Goal: Transaction & Acquisition: Download file/media

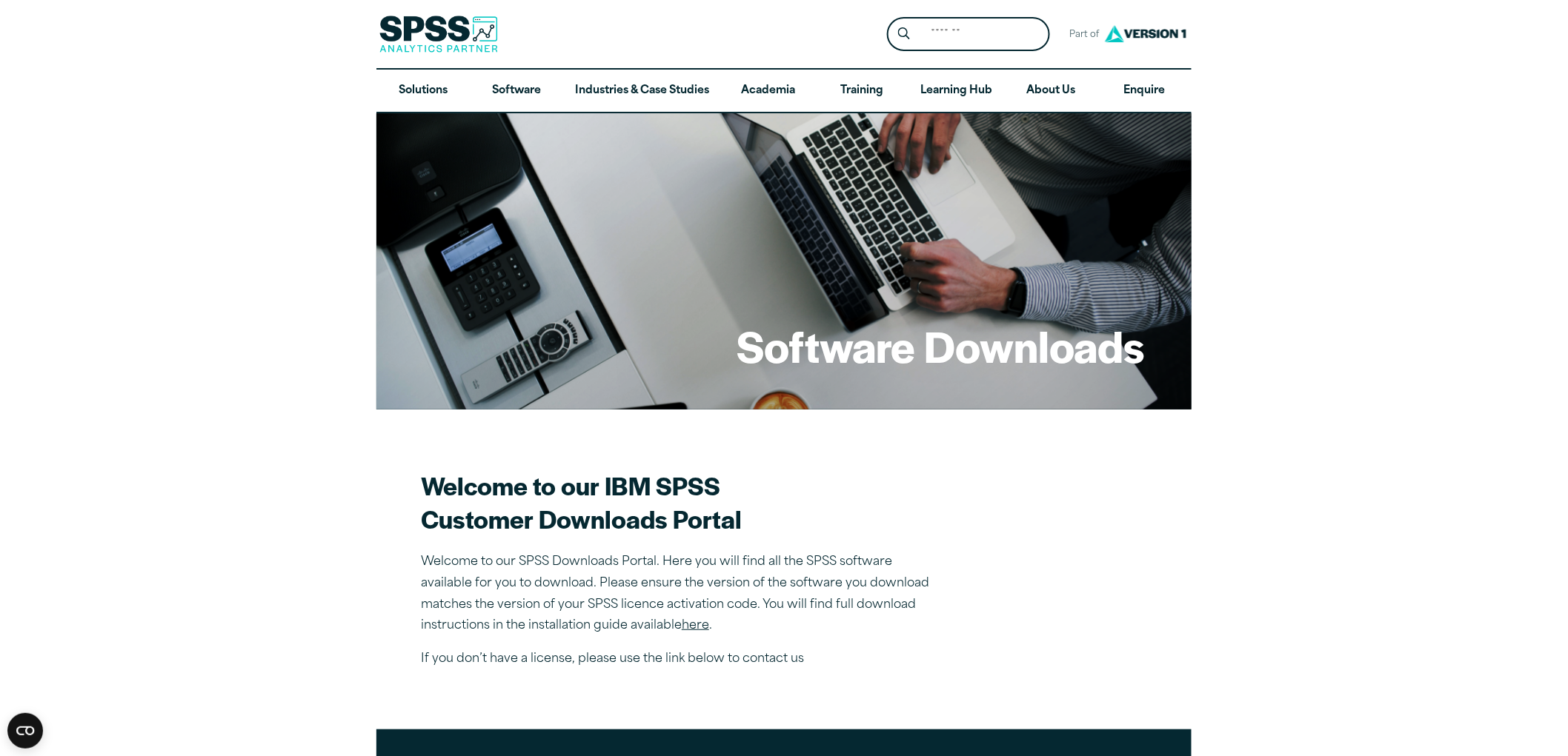
click at [1048, 490] on section "Welcome to our IBM SPSS Customer Downloads Portal Welcome to our SPSS Downloads…" at bounding box center [784, 570] width 726 height 202
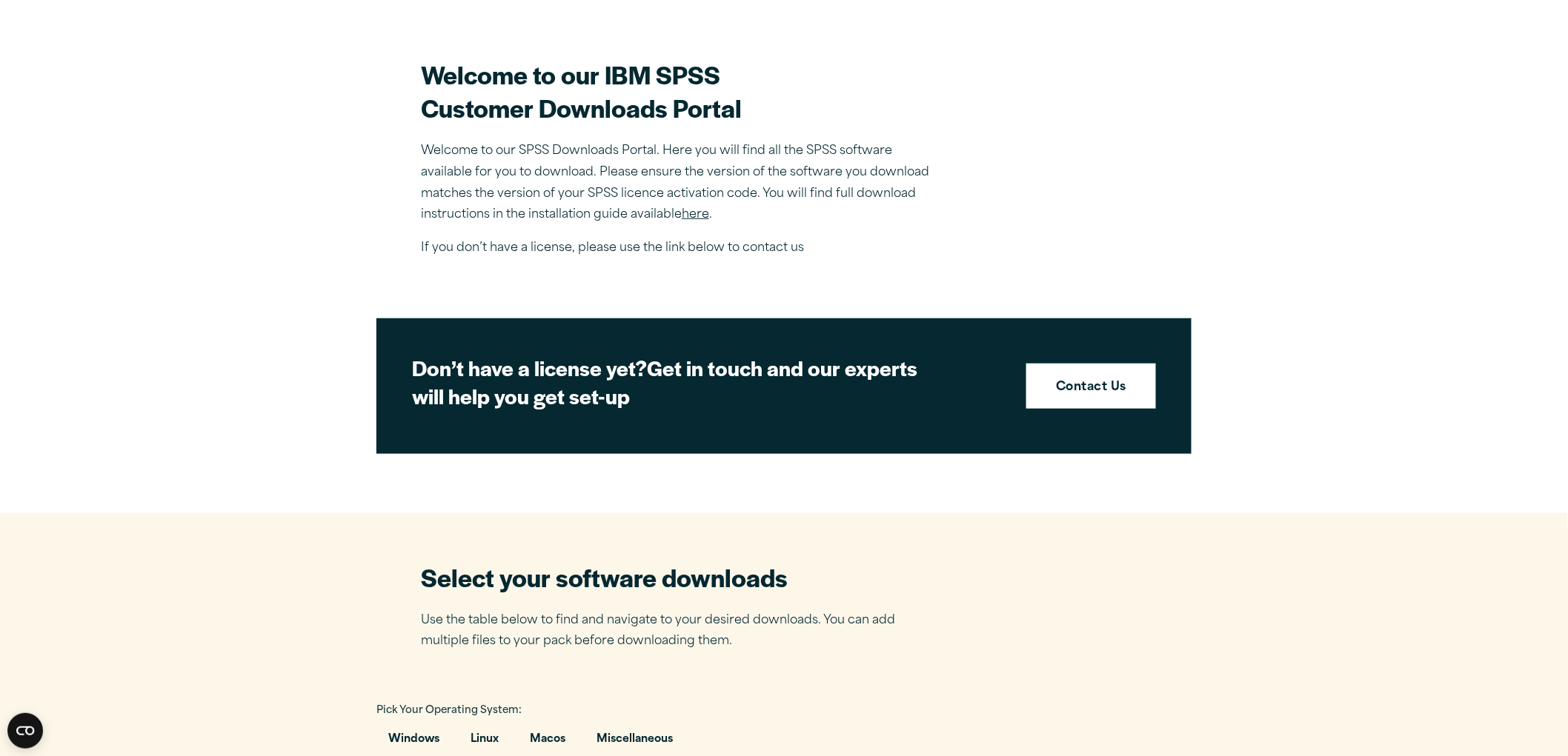
scroll to position [905, 0]
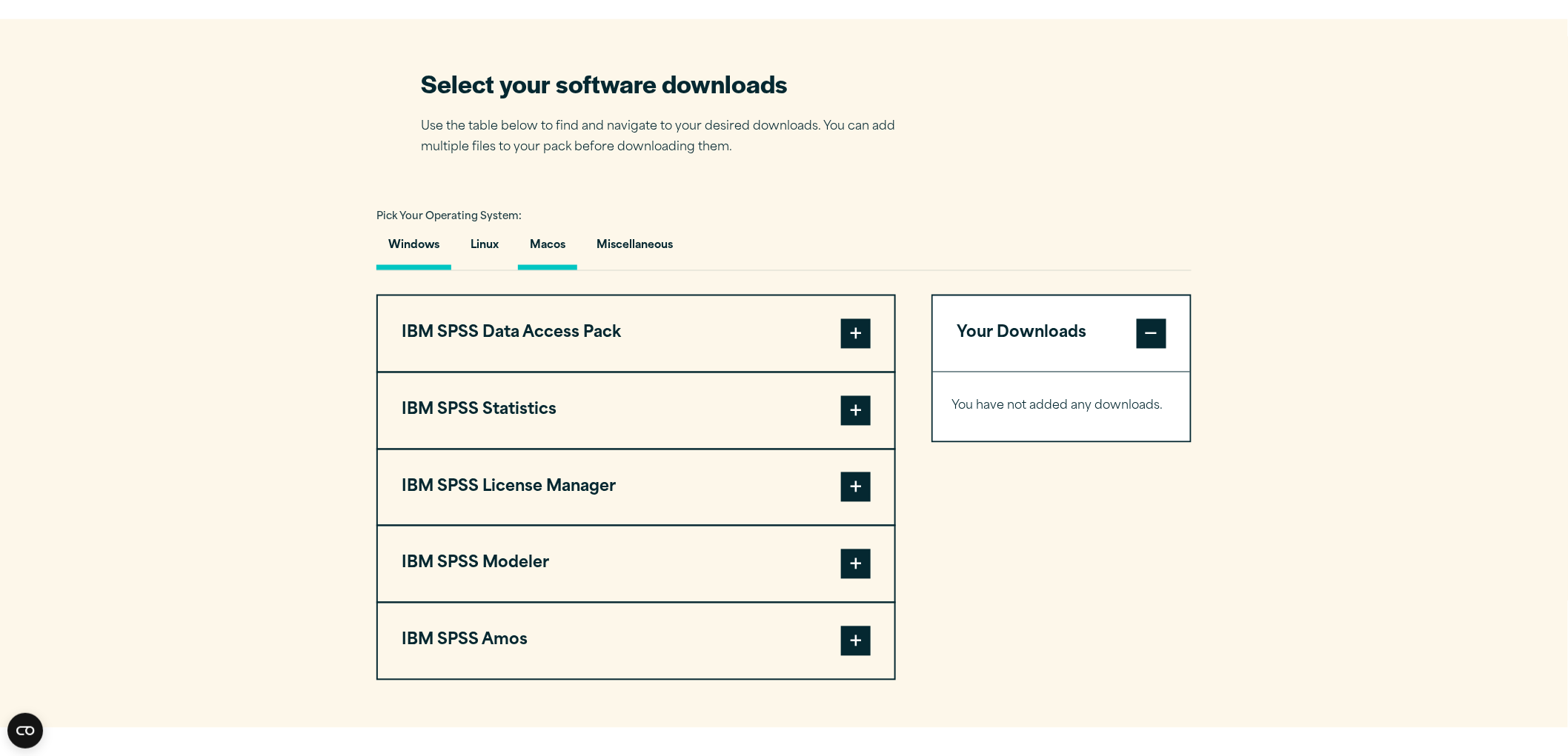
click at [554, 242] on button "Macos" at bounding box center [547, 249] width 59 height 42
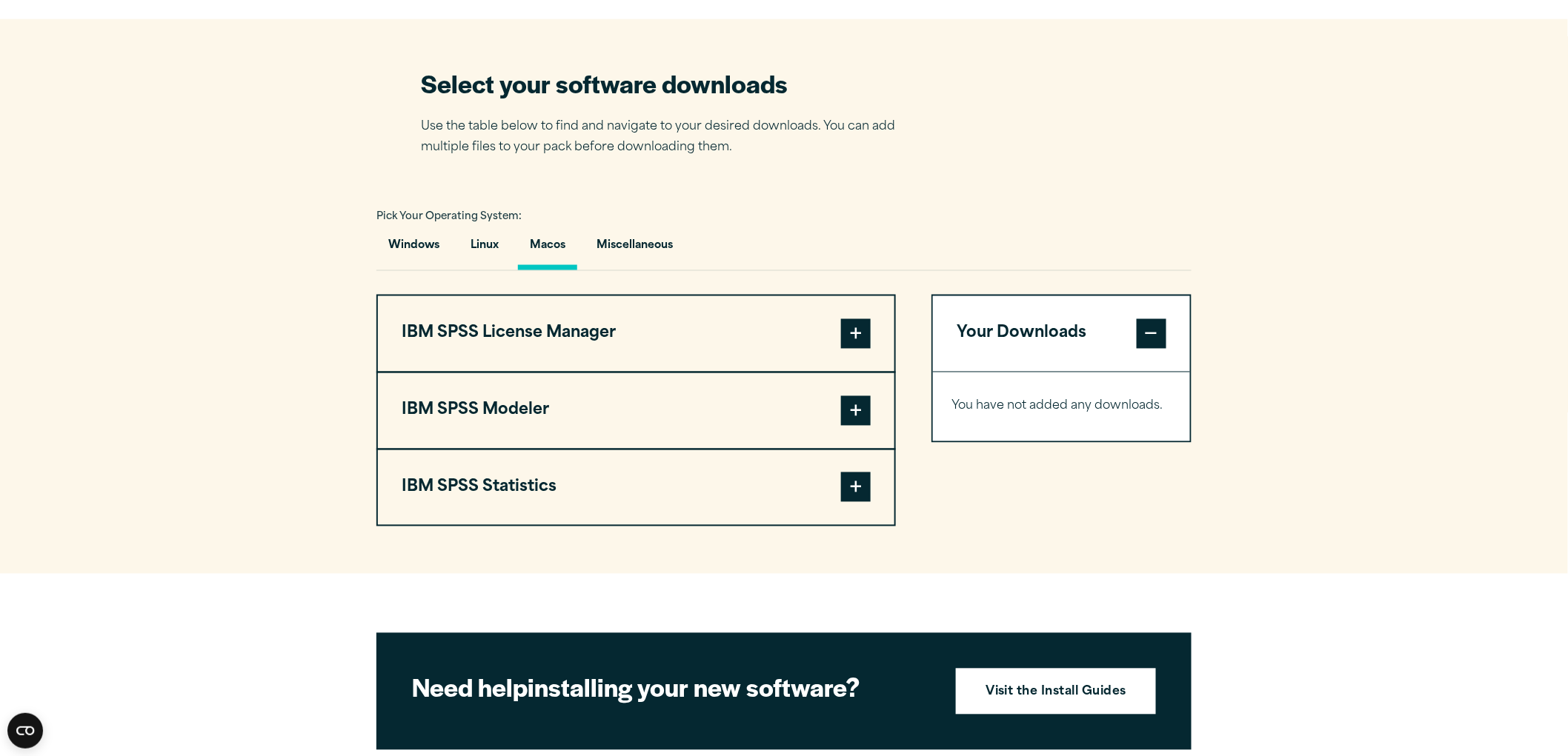
click at [584, 346] on button "IBM SPSS License Manager" at bounding box center [636, 334] width 516 height 76
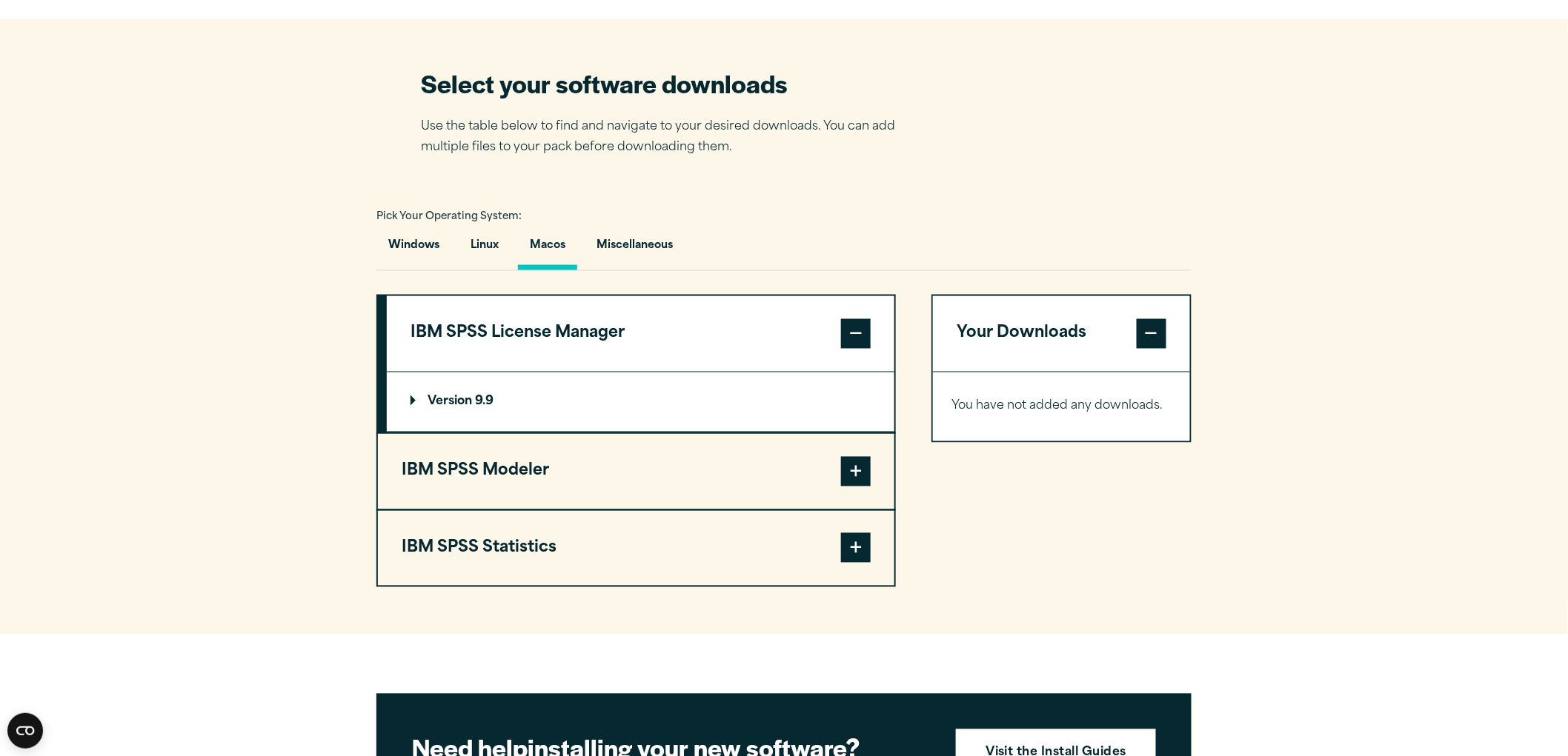
click at [590, 327] on button "IBM SPSS License Manager" at bounding box center [640, 334] width 507 height 76
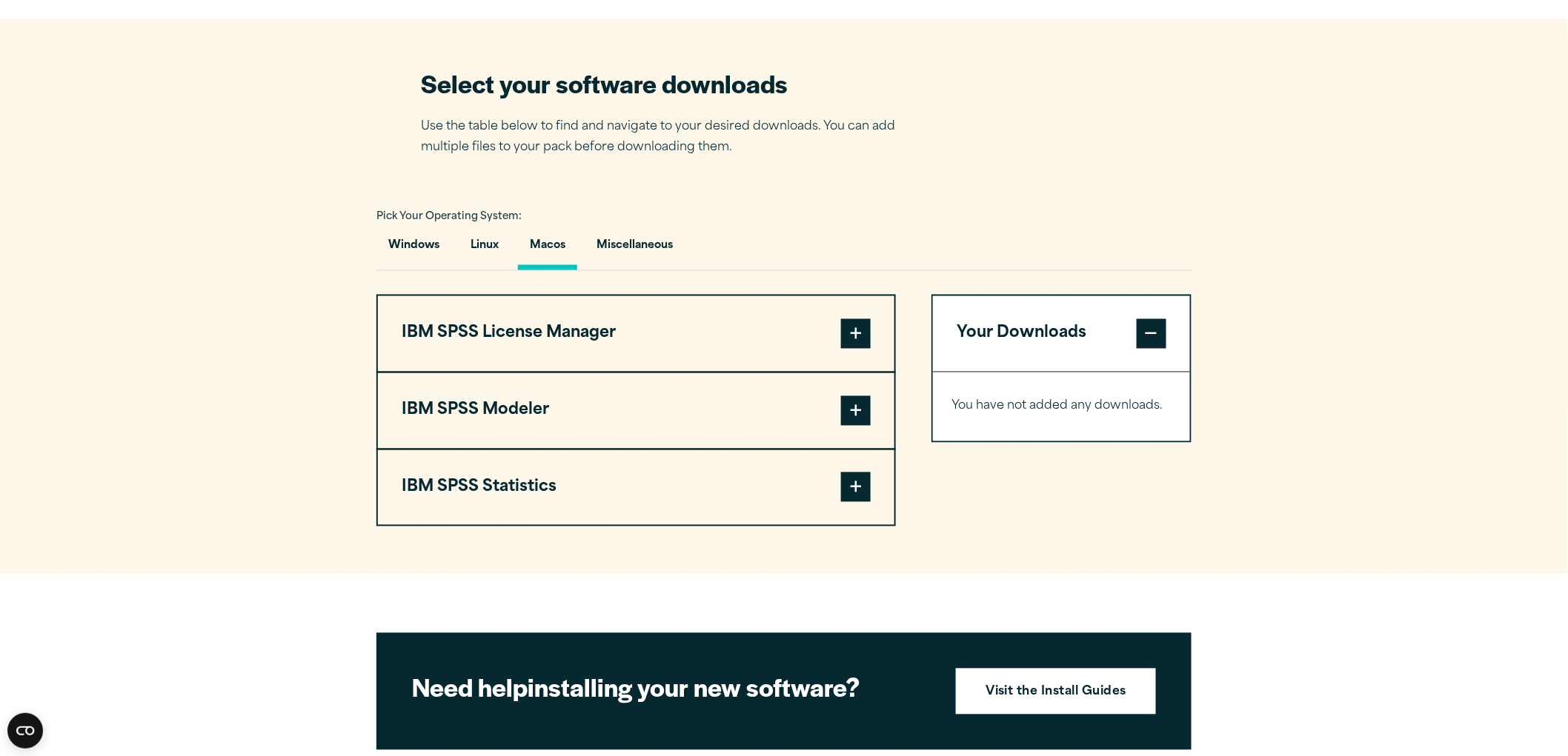
click at [507, 467] on button "IBM SPSS Statistics" at bounding box center [636, 488] width 516 height 76
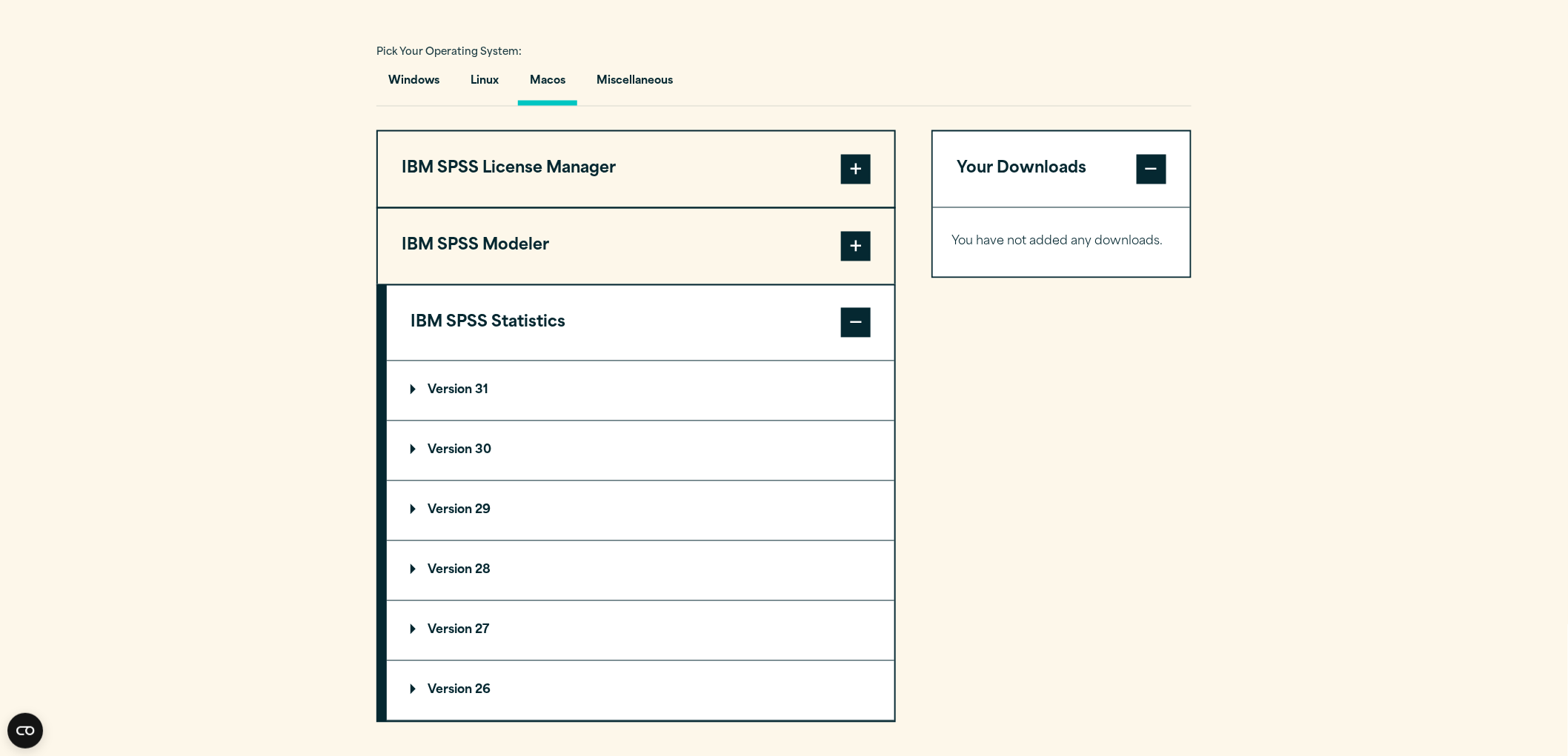
scroll to position [1152, 0]
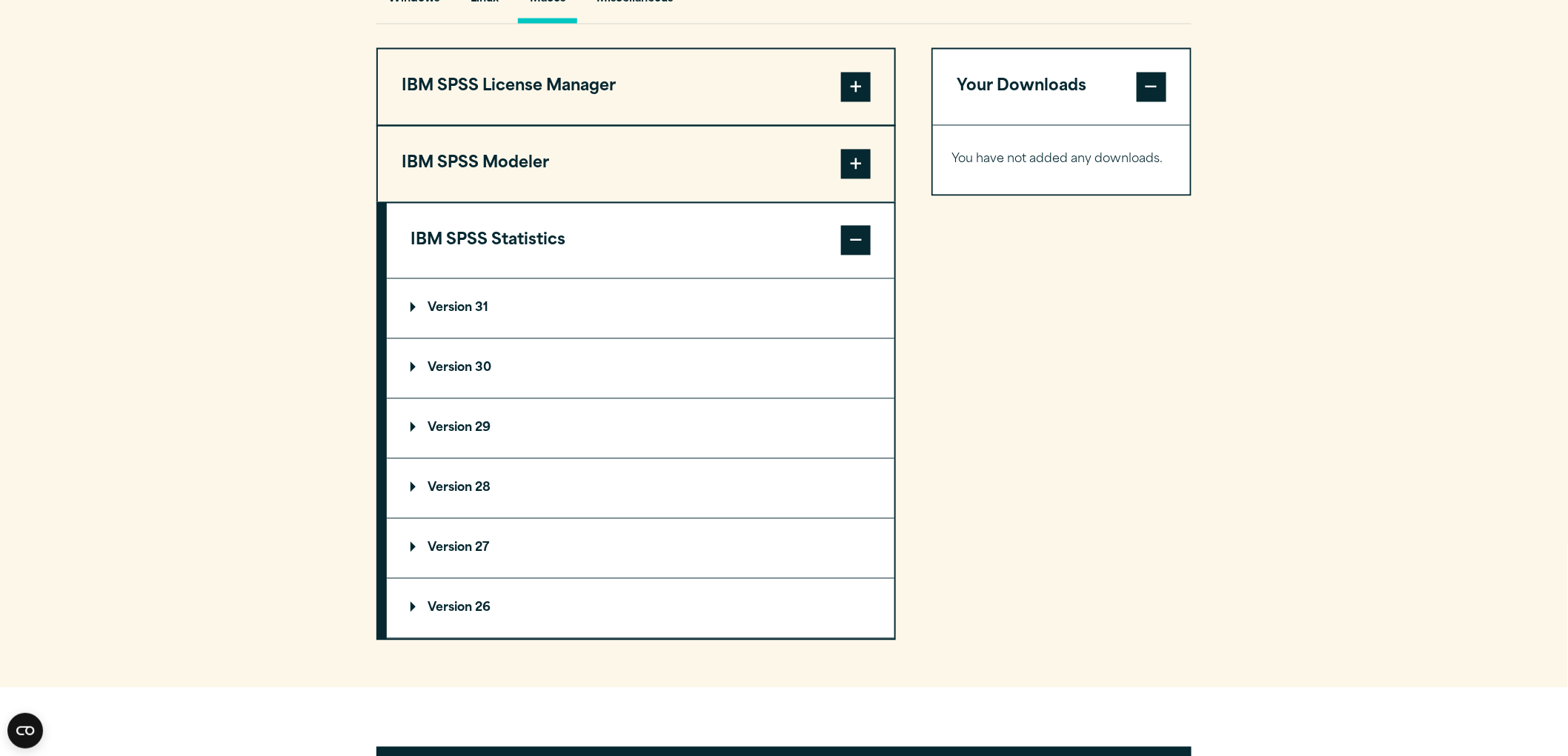
click at [491, 324] on summary "Version 31" at bounding box center [640, 308] width 507 height 59
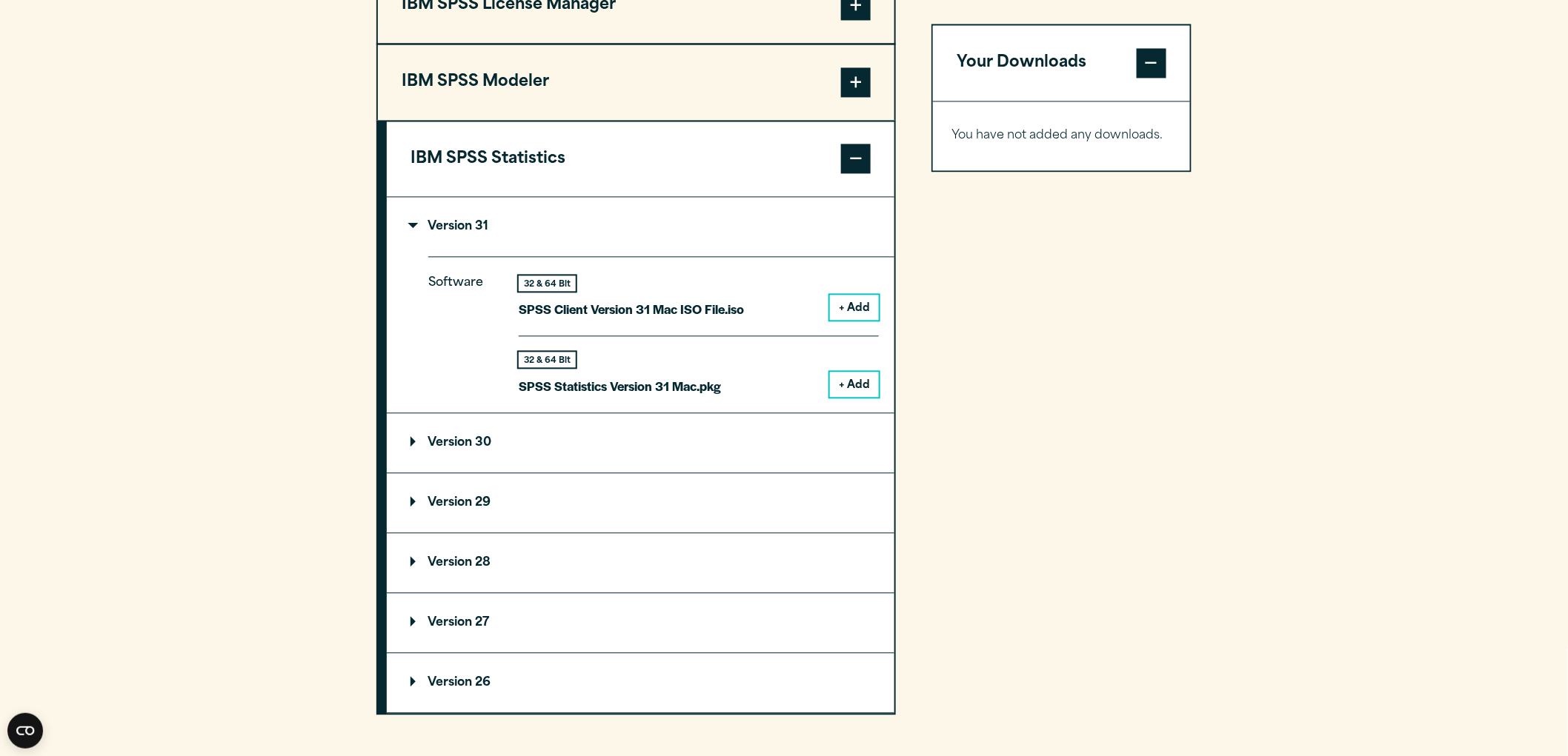
scroll to position [823, 0]
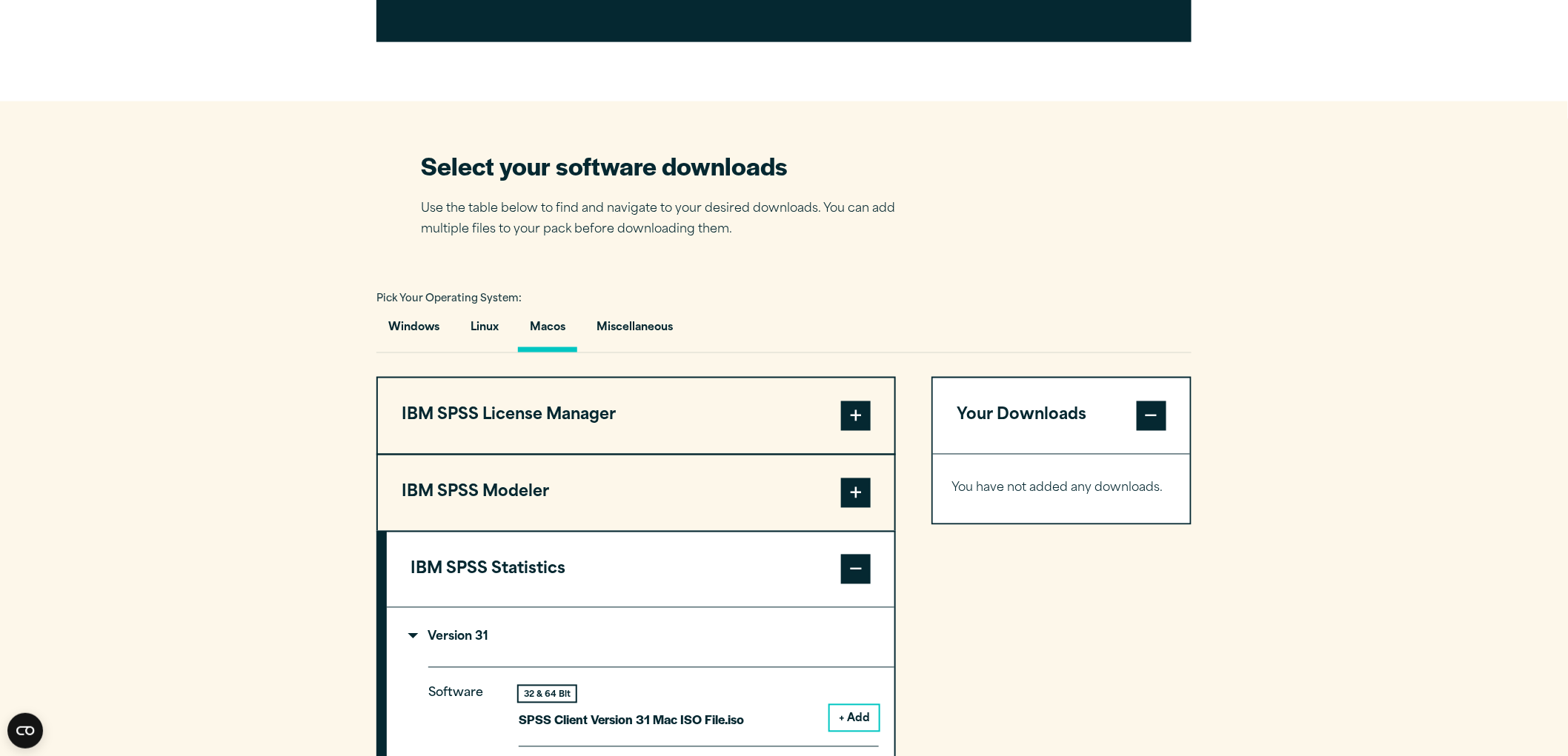
click at [1079, 596] on div "Your Downloads You have not added any downloads. Download 0 Items" at bounding box center [1061, 751] width 260 height 749
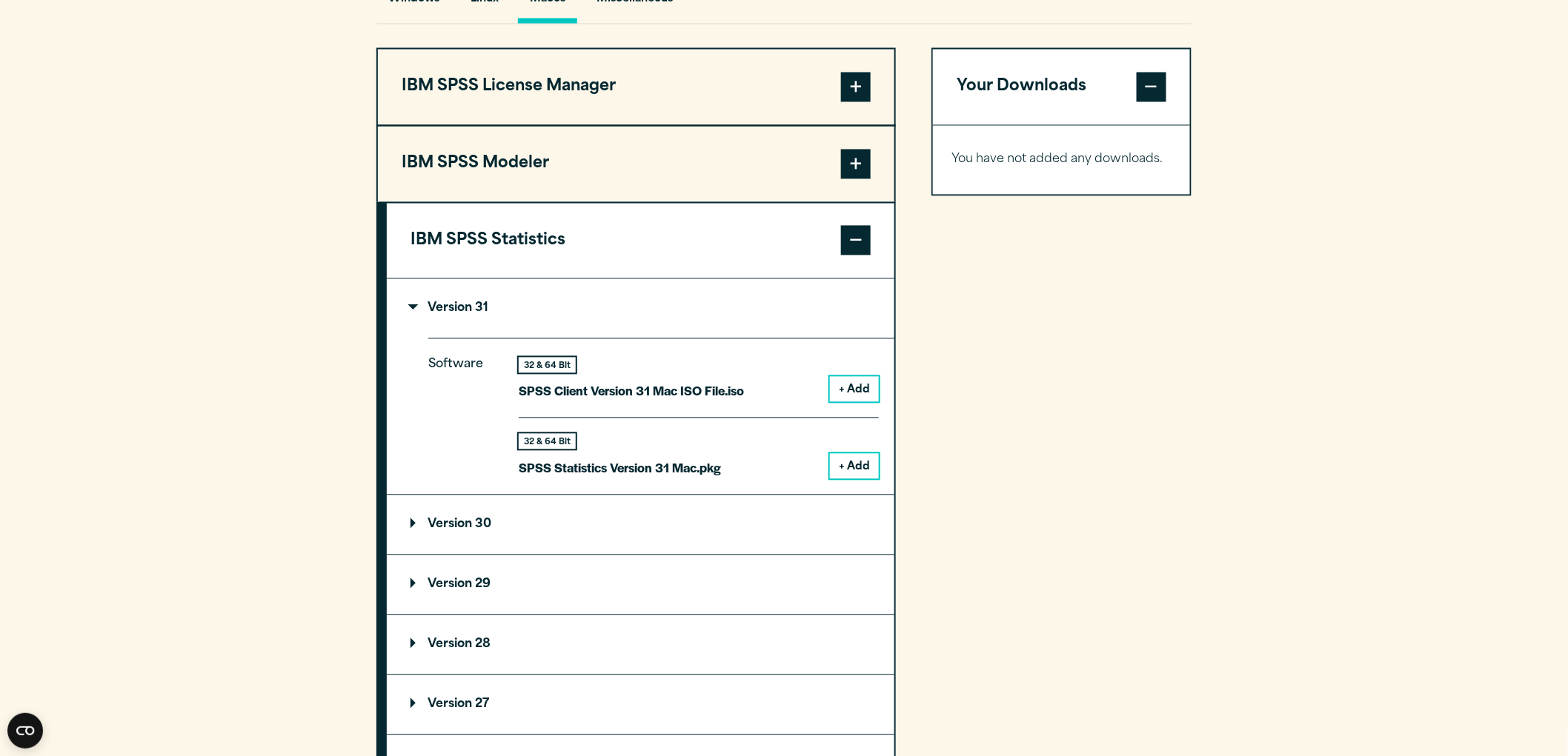
scroll to position [1316, 0]
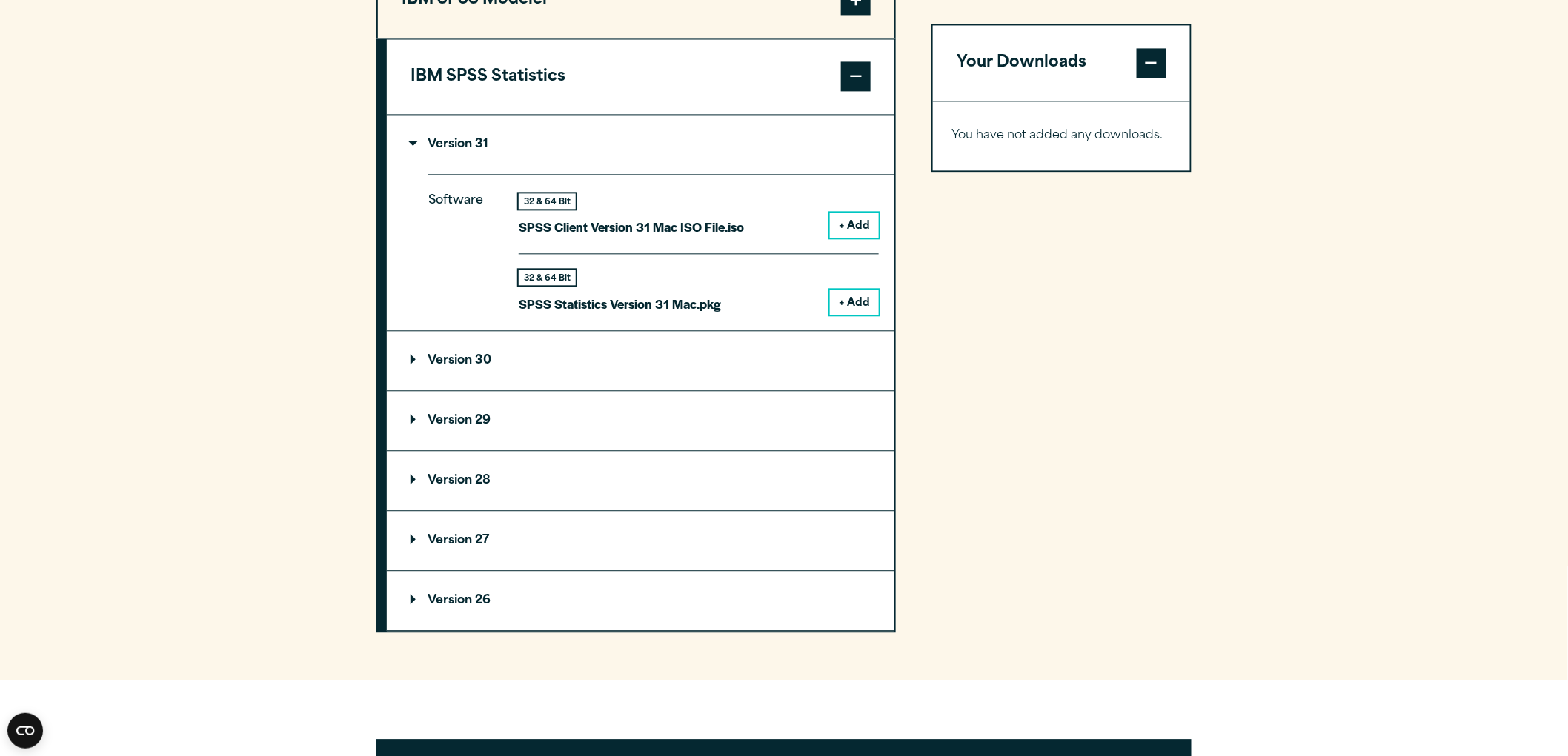
click at [519, 359] on summary "Version 30" at bounding box center [640, 360] width 507 height 59
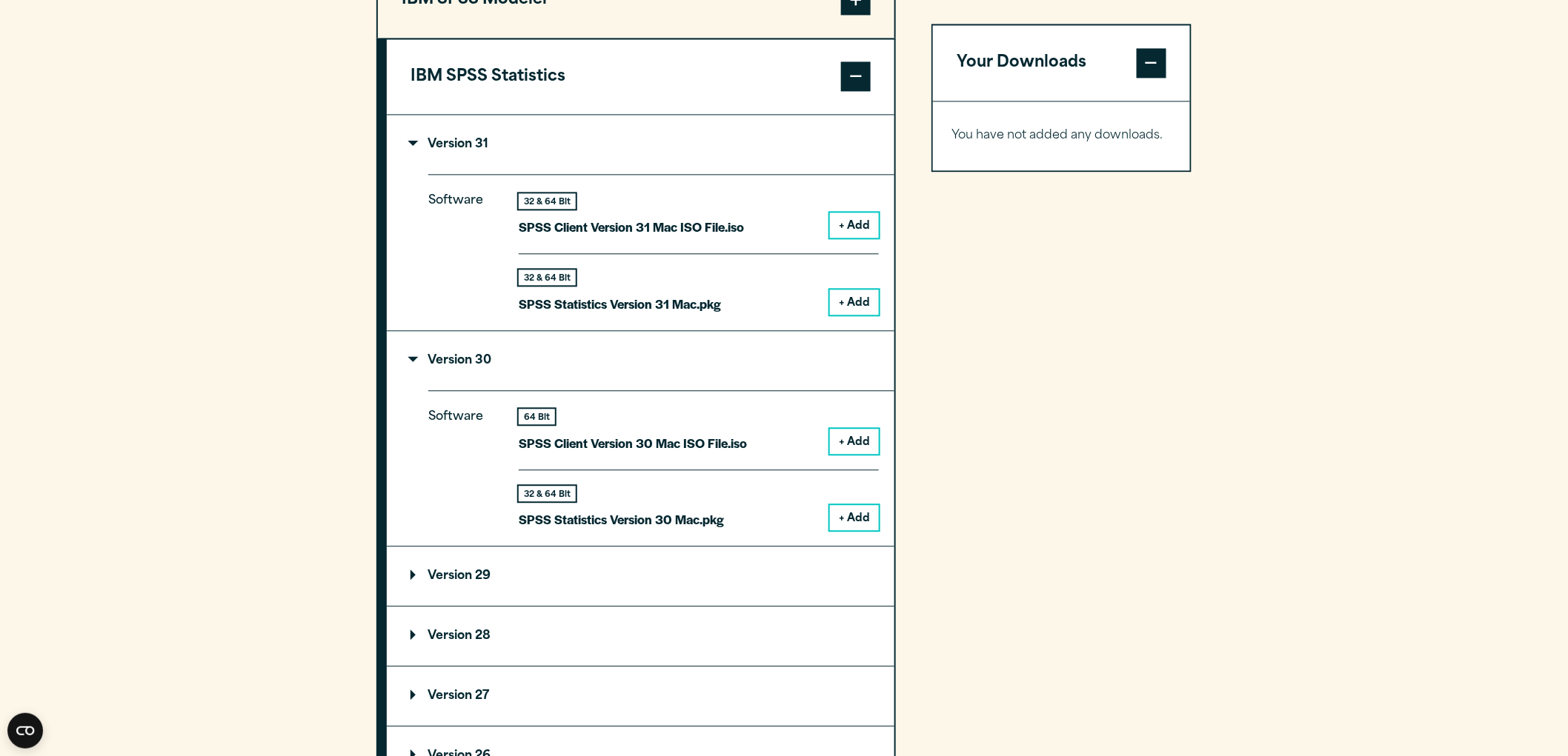
click at [1076, 467] on div "Your Downloads You have not added any downloads. Download 0 Items" at bounding box center [1061, 336] width 260 height 905
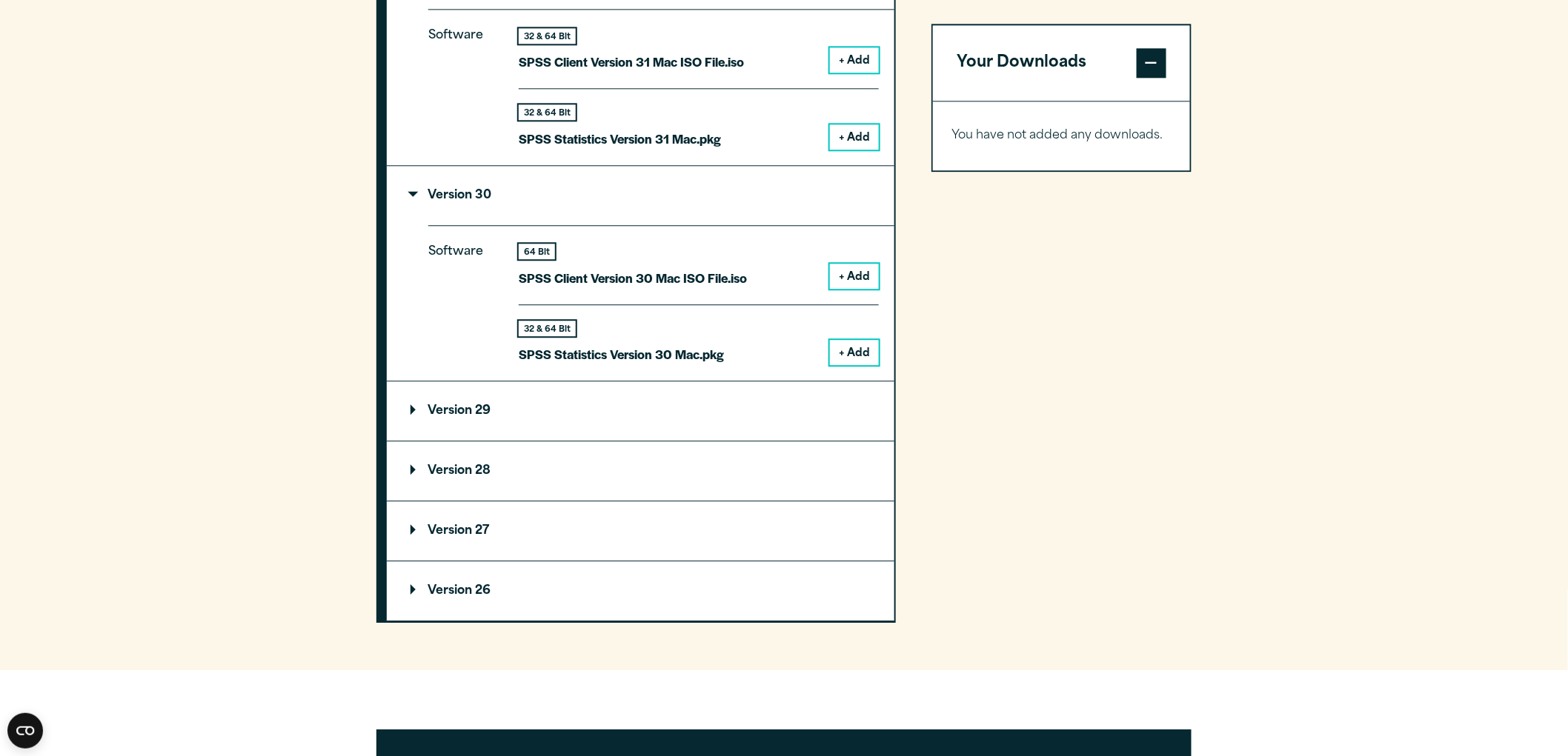
scroll to position [1646, 0]
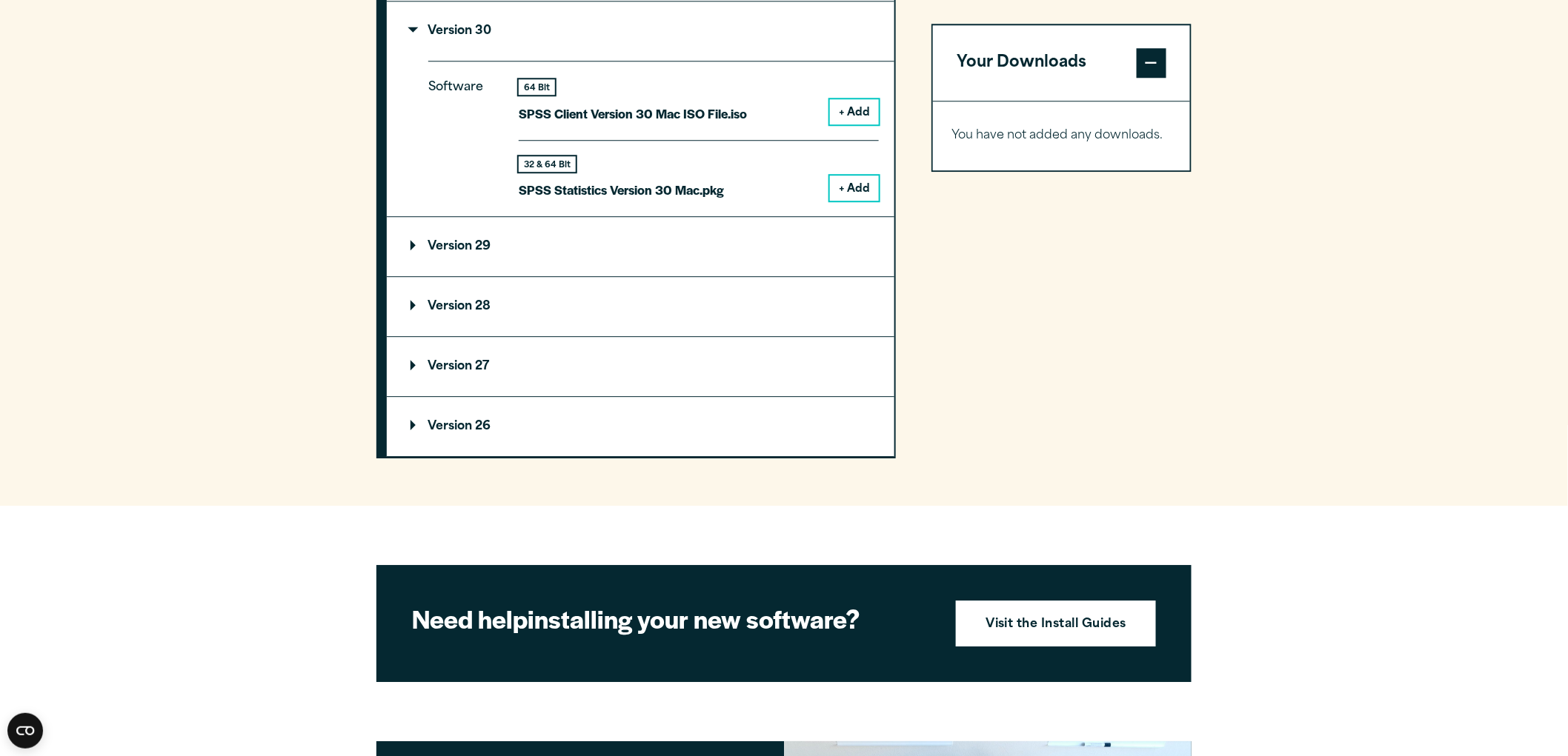
click at [1082, 410] on div "Your Downloads You have not added any downloads. Download 0 Items" at bounding box center [1061, 6] width 260 height 905
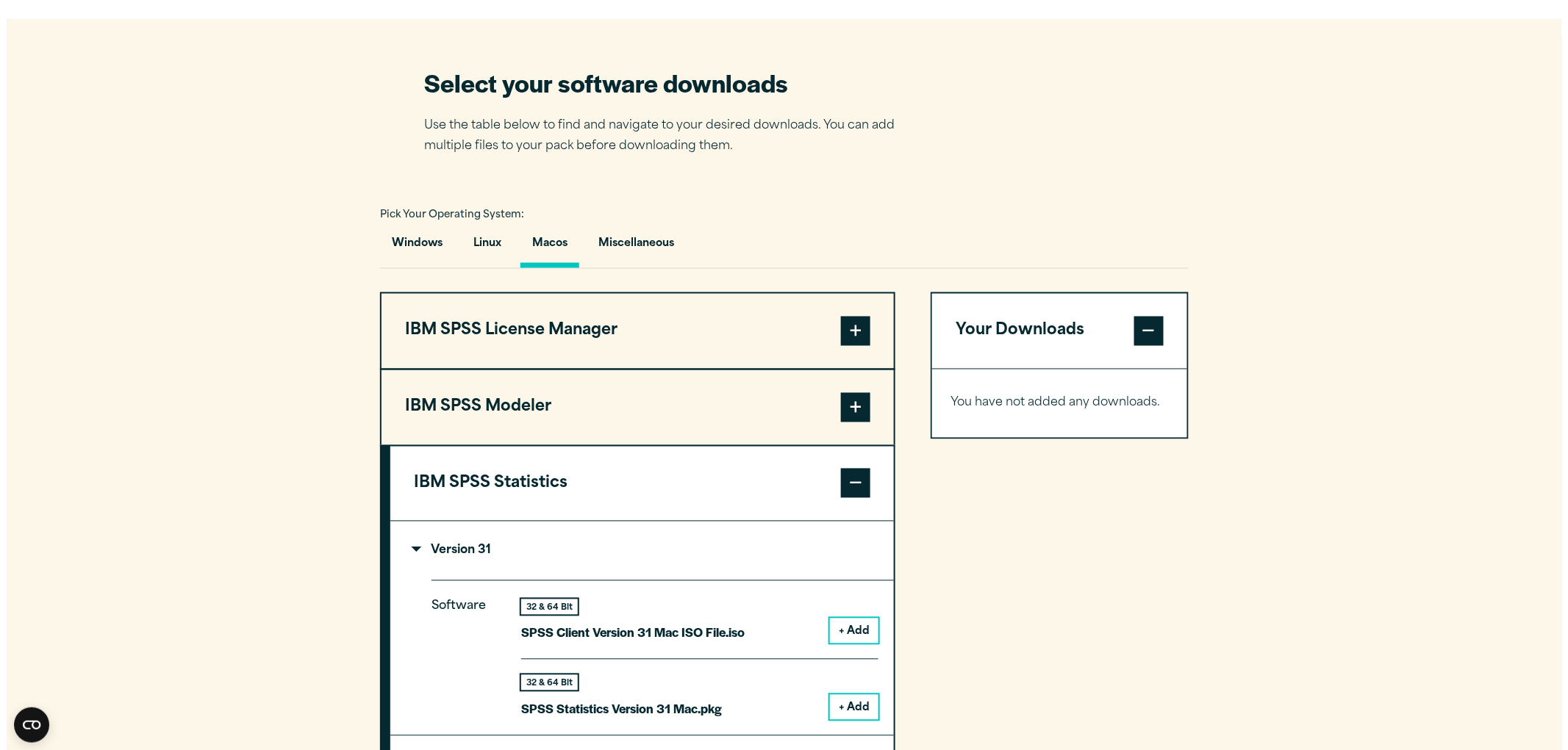
scroll to position [1224, 0]
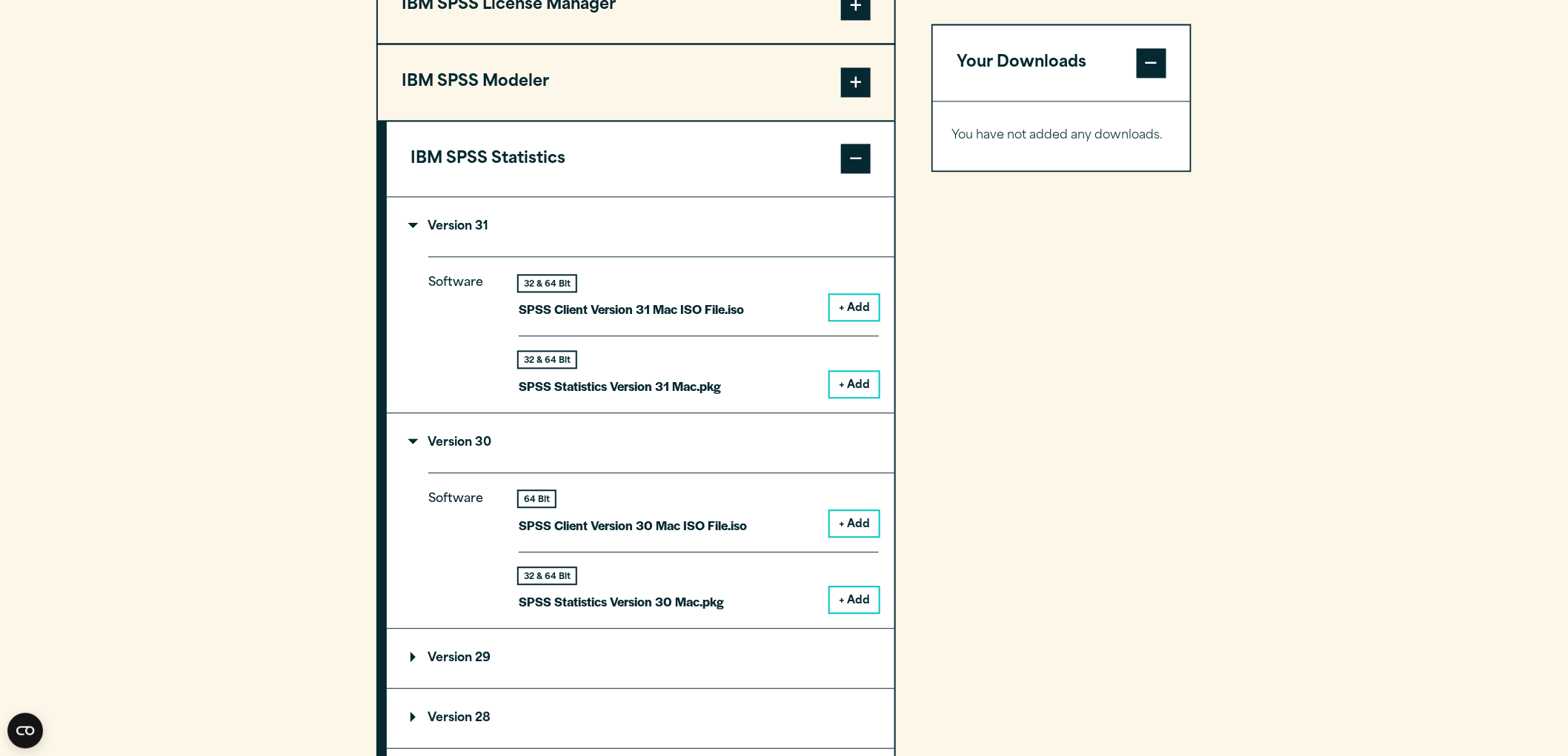
click at [853, 602] on button "+ Add" at bounding box center [854, 599] width 49 height 25
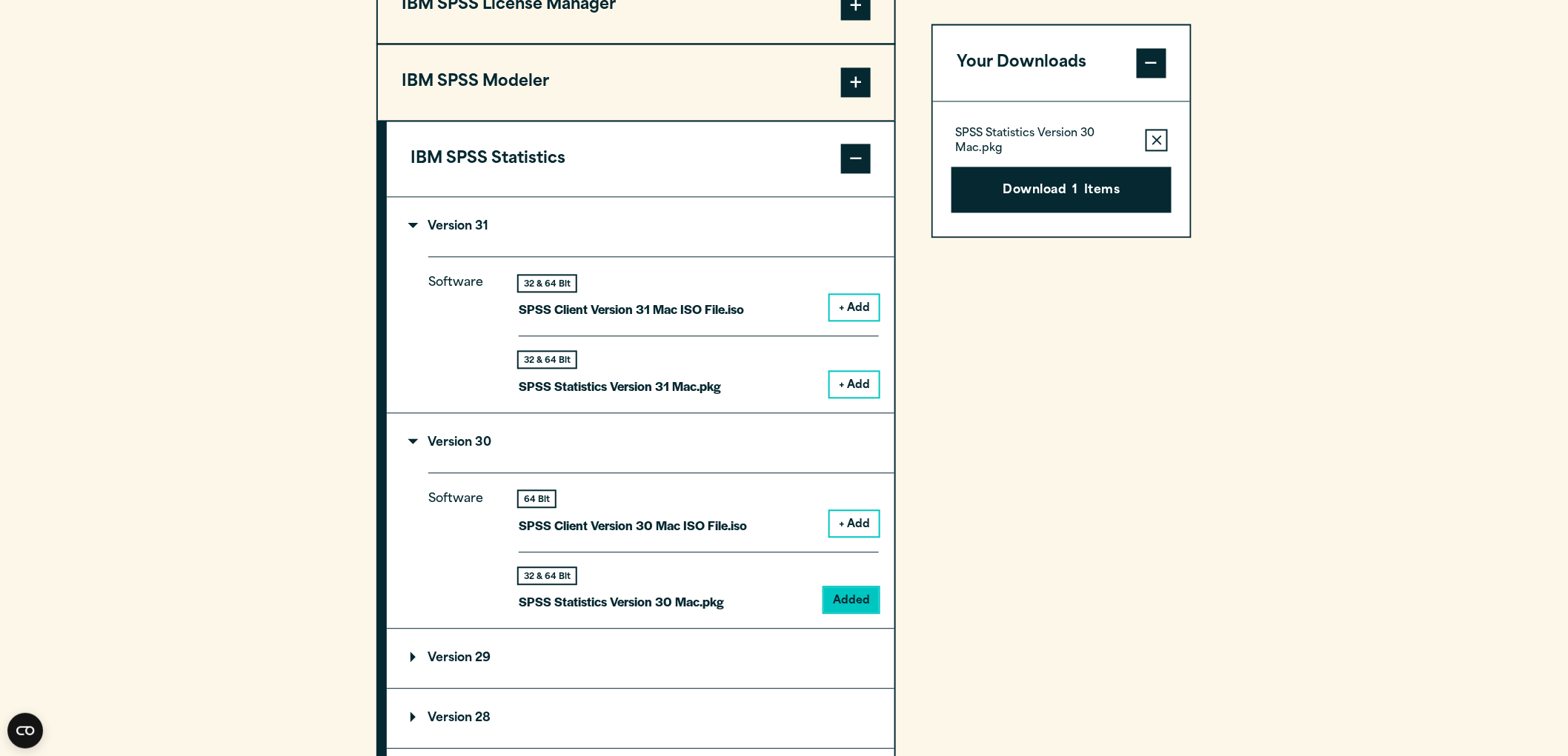
click at [870, 372] on button "+ Add" at bounding box center [854, 384] width 49 height 25
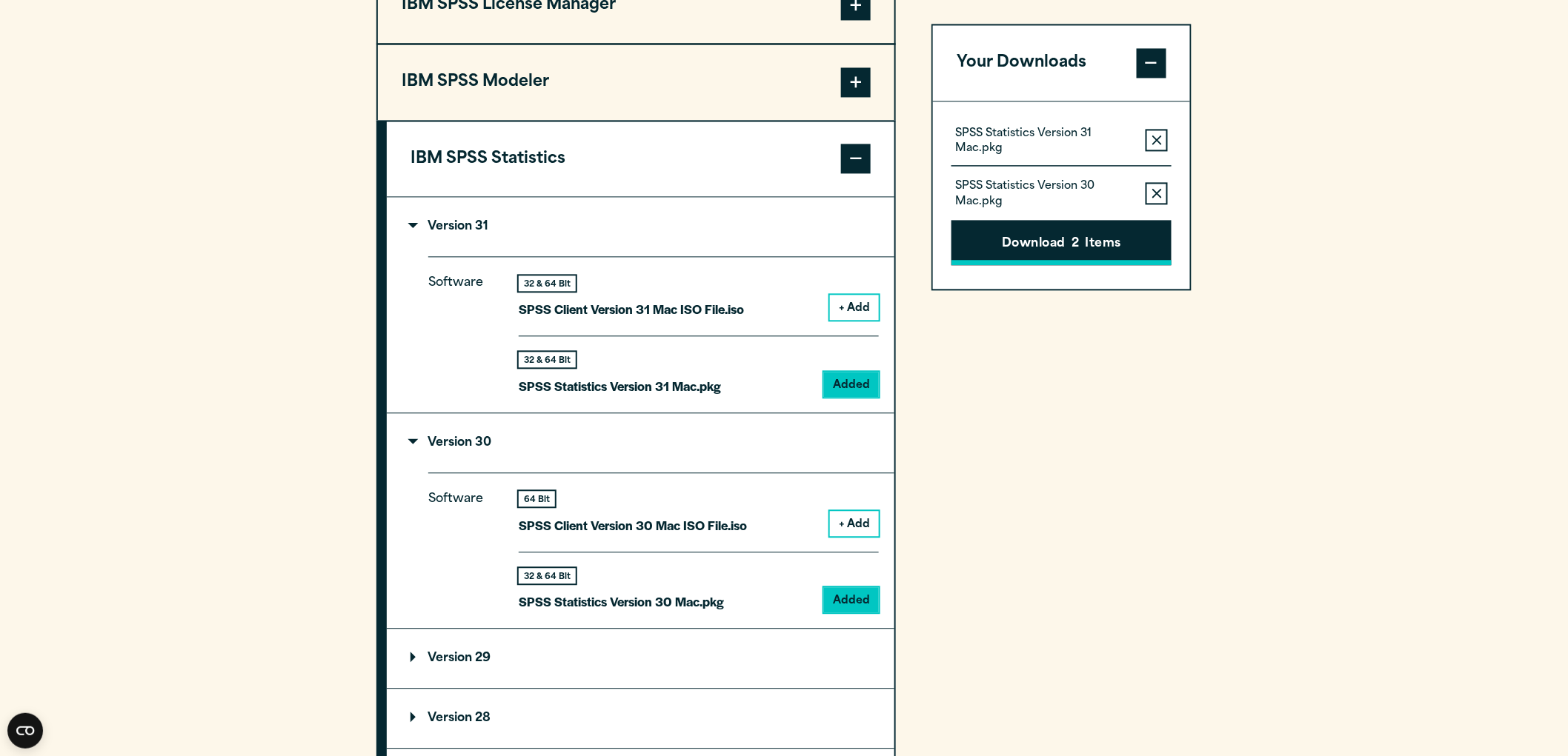
click at [1096, 245] on button "Download 2 Items" at bounding box center [1061, 243] width 220 height 46
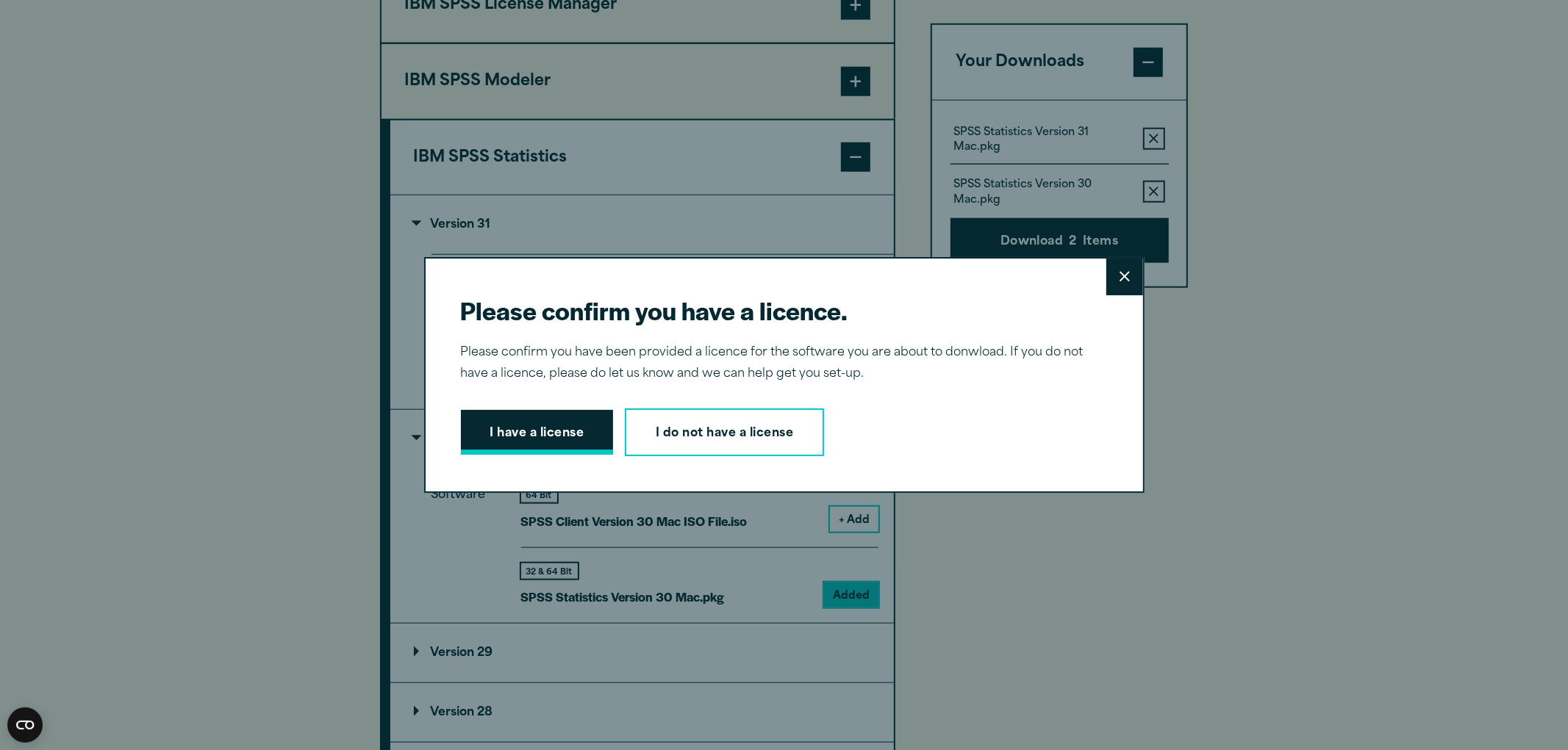
click at [509, 438] on button "I have a license" at bounding box center [538, 433] width 153 height 46
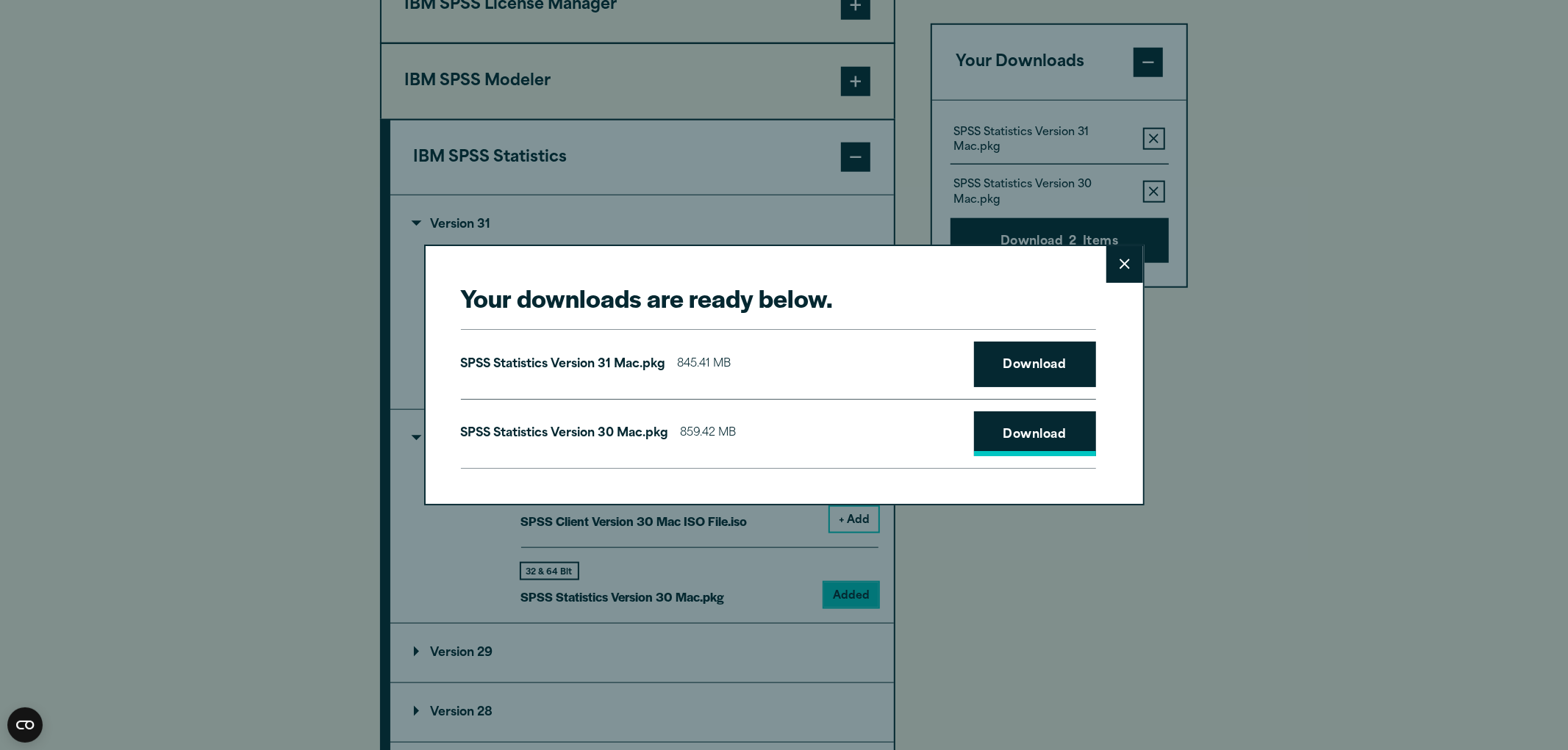
click at [1046, 438] on link "Download" at bounding box center [1035, 435] width 122 height 46
click at [1035, 364] on link "Download" at bounding box center [1035, 364] width 122 height 46
